Goal: Information Seeking & Learning: Learn about a topic

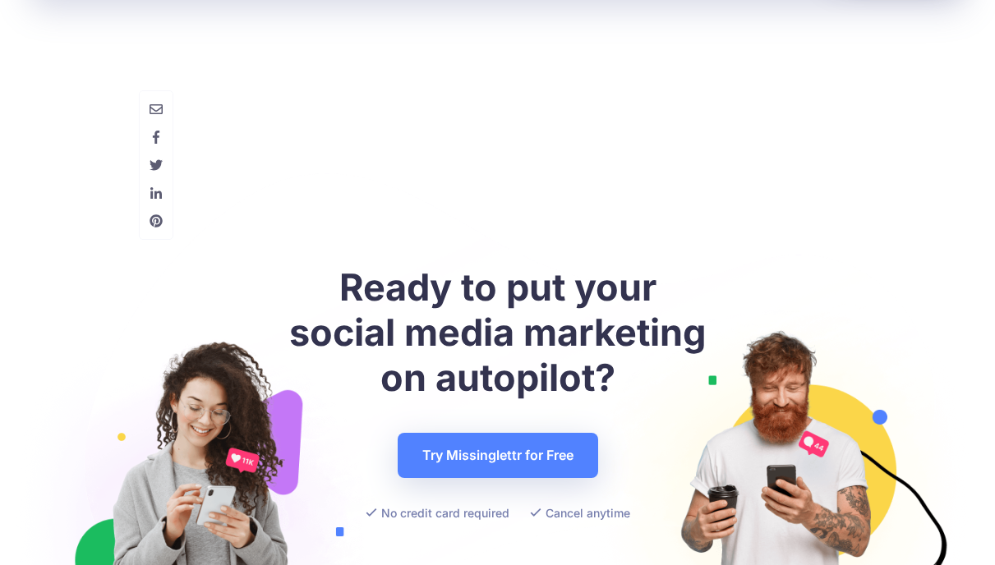
scroll to position [5505, 0]
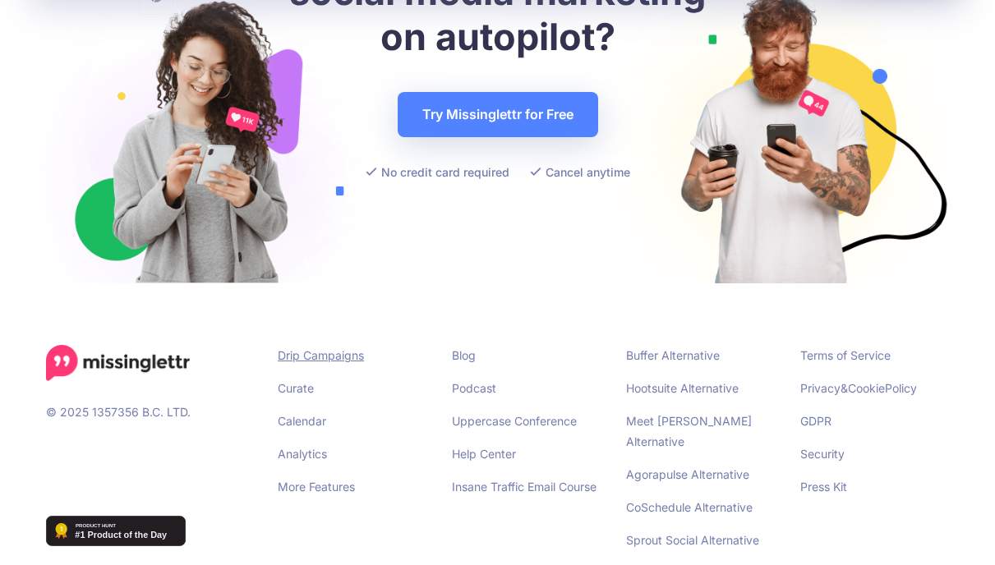
click at [317, 348] on link "Drip Campaigns" at bounding box center [321, 355] width 86 height 14
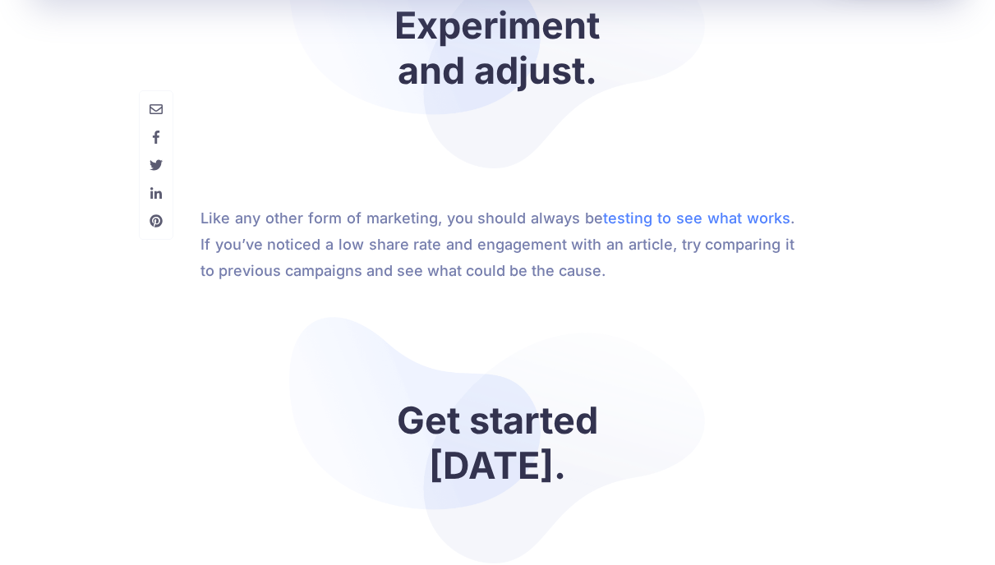
scroll to position [5701, 0]
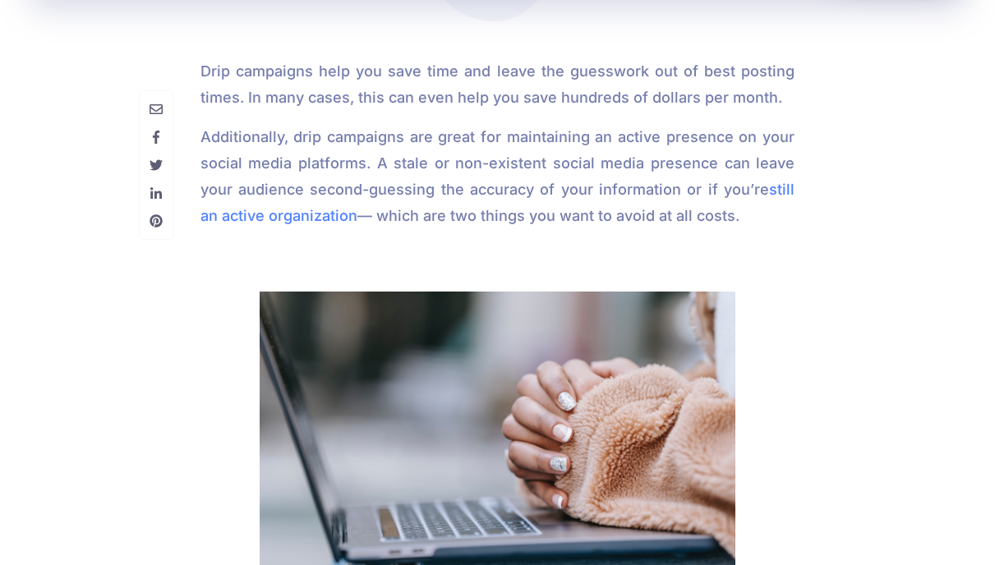
scroll to position [1567, 0]
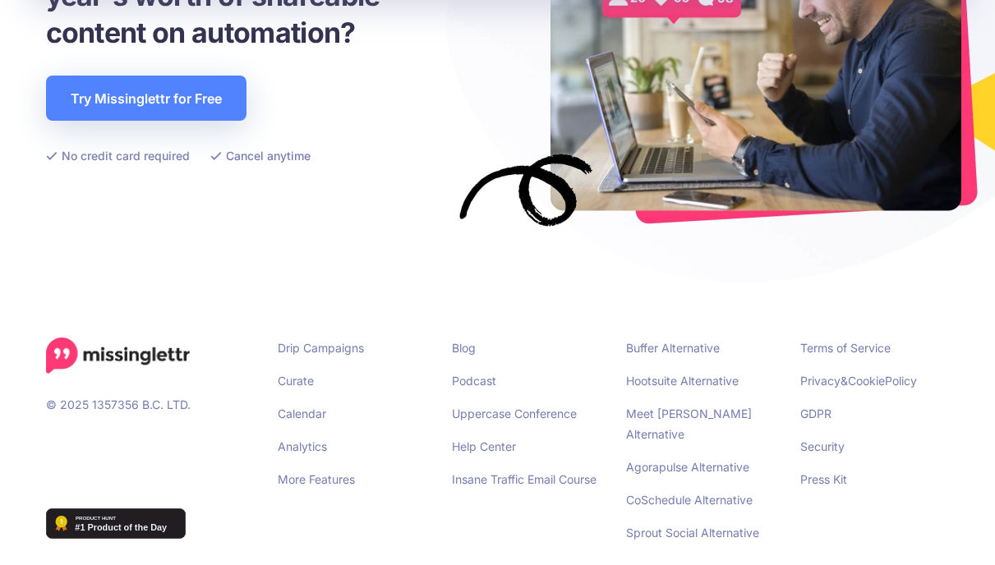
scroll to position [3815, 0]
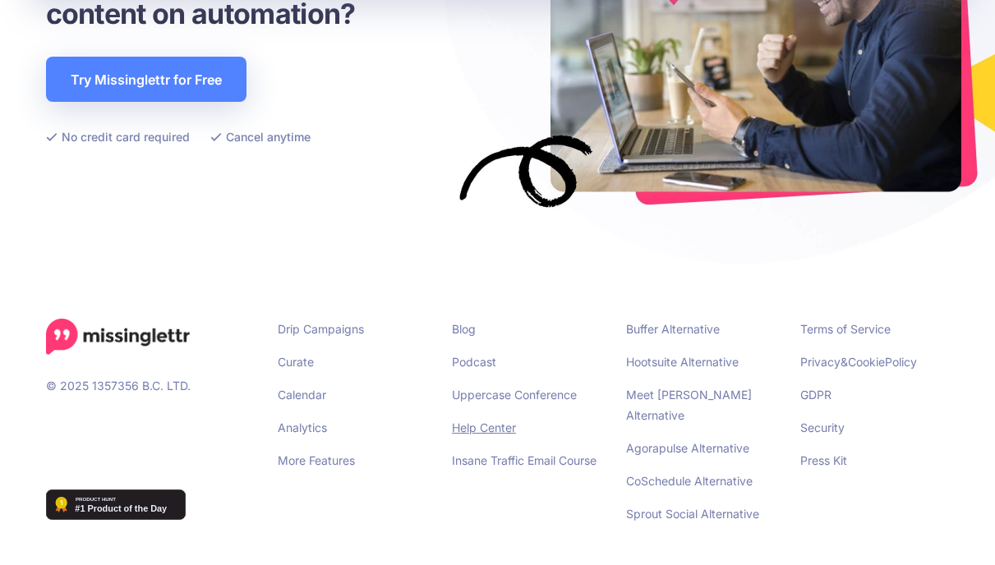
click at [489, 428] on link "Help Center" at bounding box center [484, 428] width 64 height 14
